Goal: Information Seeking & Learning: Learn about a topic

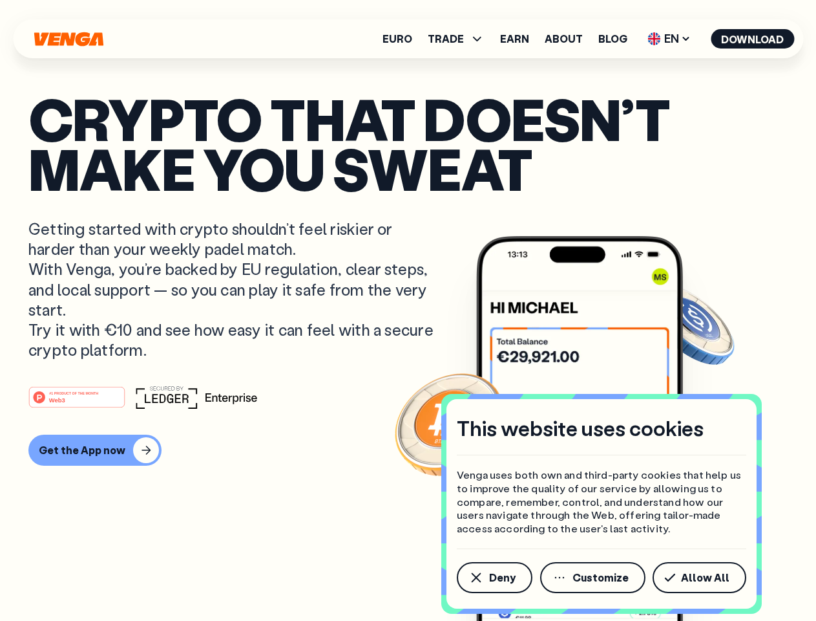
click at [408, 310] on p "Getting started with crypto shouldn’t feel riskier or harder than your weekly p…" at bounding box center [232, 288] width 409 height 141
click at [494, 577] on span "Deny" at bounding box center [502, 577] width 27 height 10
click at [594, 577] on img at bounding box center [579, 452] width 207 height 433
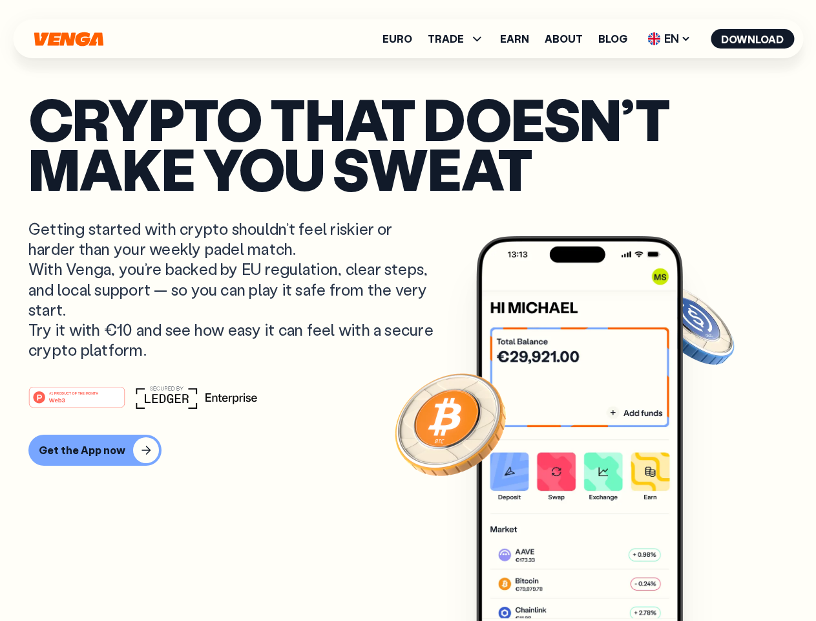
click at [702, 577] on article "Crypto that doesn’t make you sweat Getting started with crypto shouldn’t feel r…" at bounding box center [407, 336] width 759 height 485
click at [460, 39] on span "TRADE" at bounding box center [446, 39] width 36 height 10
click at [670, 39] on span "EN" at bounding box center [669, 38] width 52 height 21
